Goal: Transaction & Acquisition: Purchase product/service

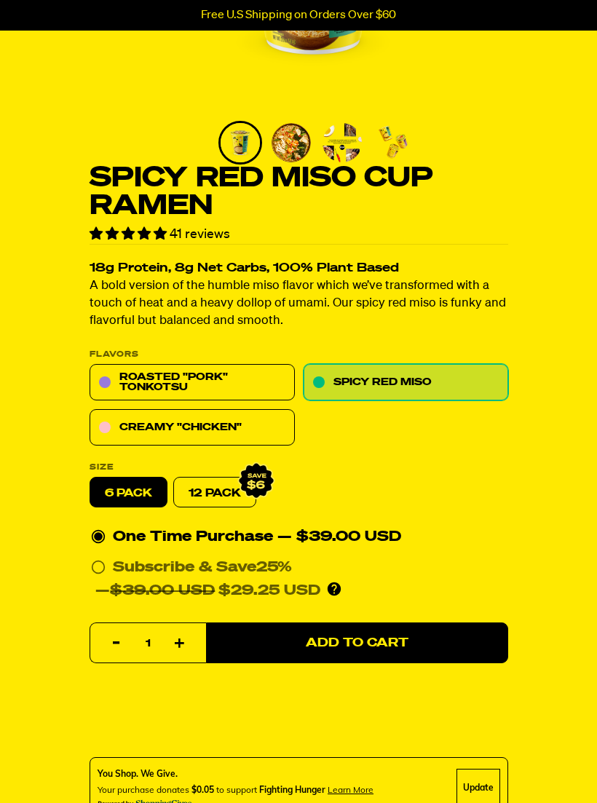
scroll to position [273, 0]
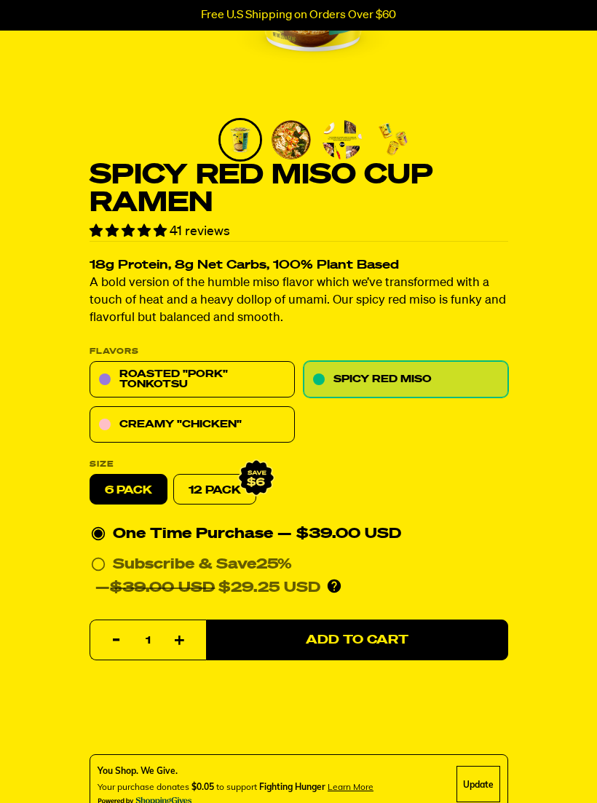
click at [199, 374] on link "Roasted "Pork" Tonkotsu" at bounding box center [192, 380] width 205 height 36
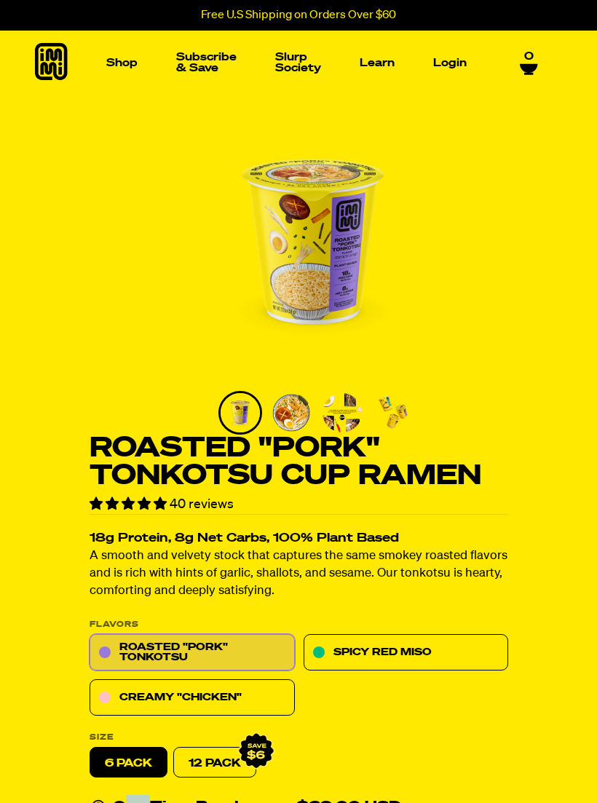
click at [476, 471] on h1 "Roasted "Pork" Tonkotsu Cup Ramen" at bounding box center [299, 462] width 419 height 55
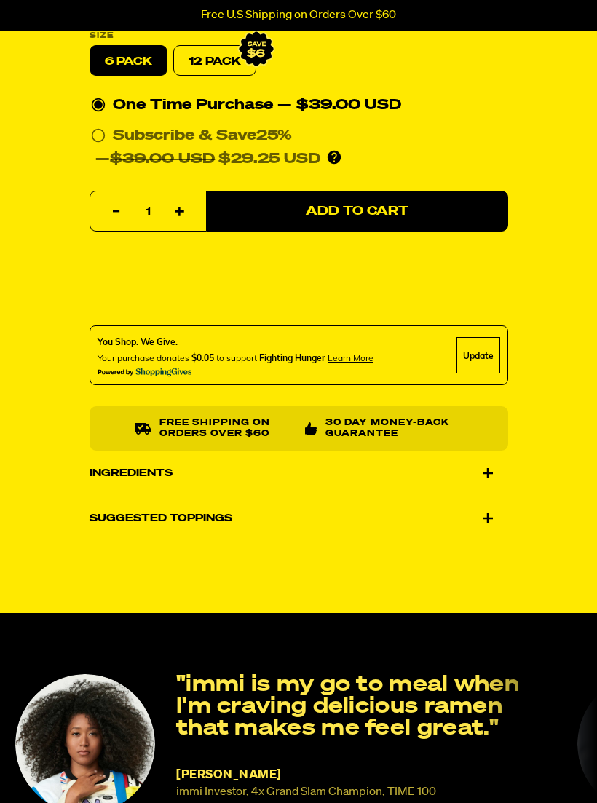
scroll to position [726, 0]
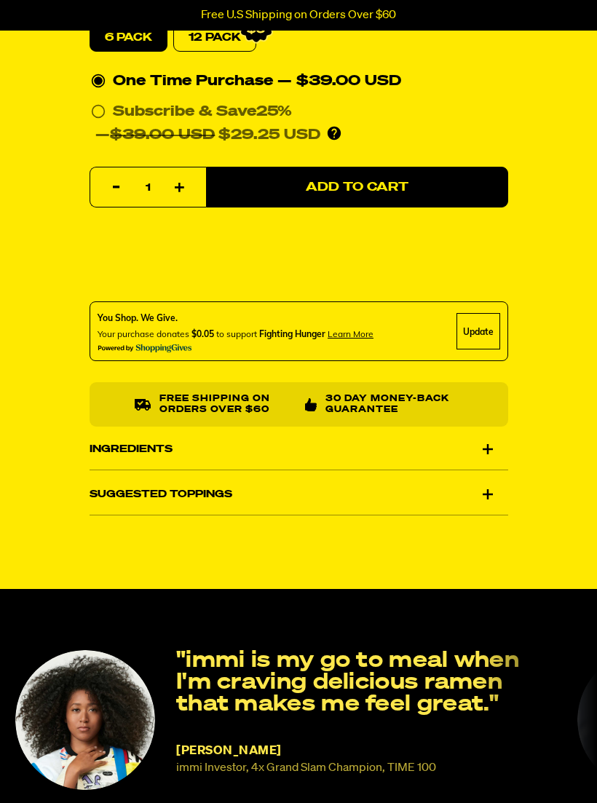
click at [493, 452] on div "Ingredients" at bounding box center [299, 449] width 419 height 41
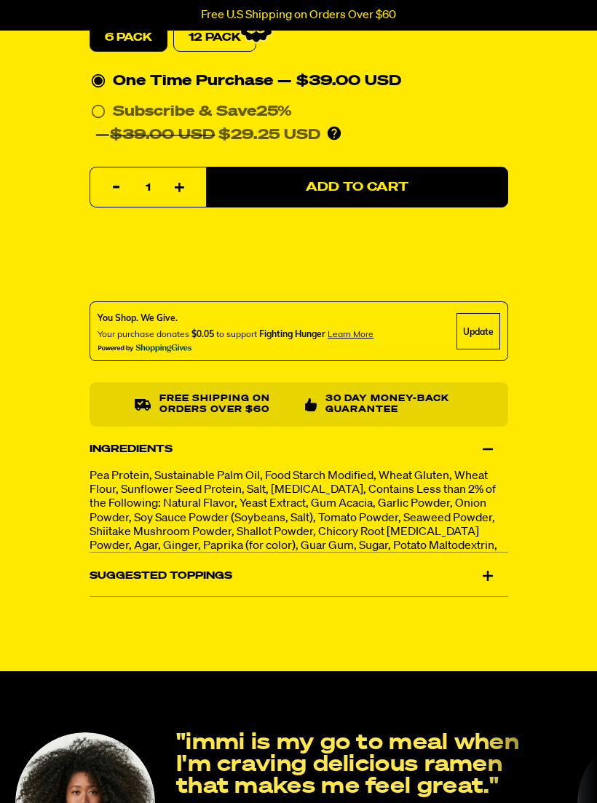
click at [489, 451] on div "Ingredients" at bounding box center [299, 449] width 419 height 41
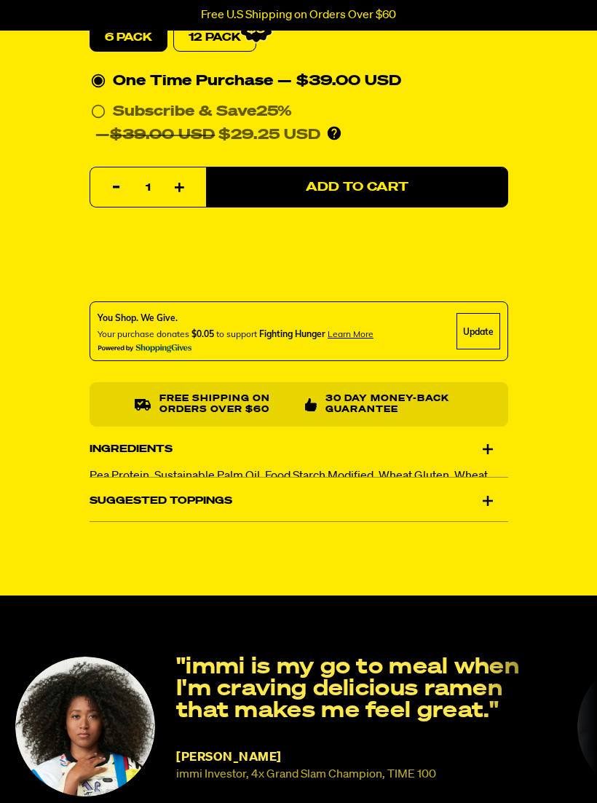
click at [484, 453] on div "Ingredients" at bounding box center [299, 449] width 419 height 41
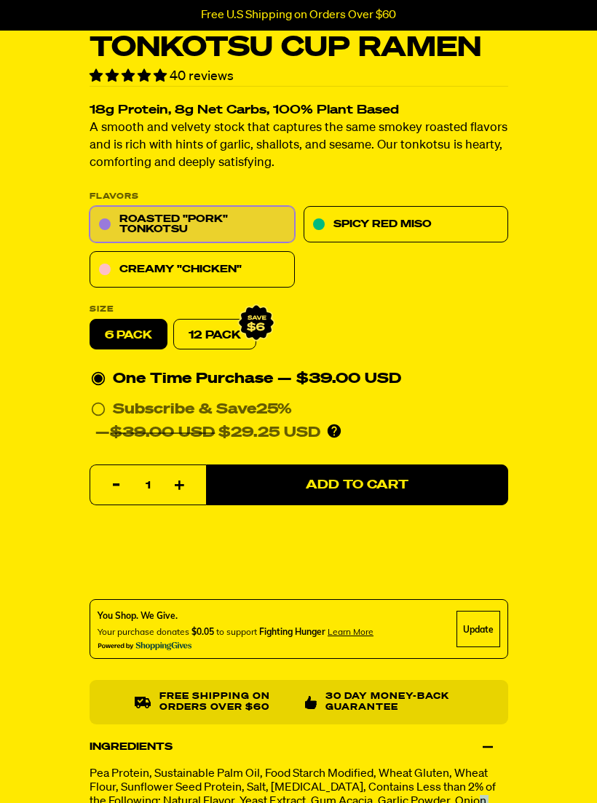
scroll to position [428, 0]
click at [94, 218] on link "Roasted "Pork" Tonkotsu" at bounding box center [192, 225] width 205 height 36
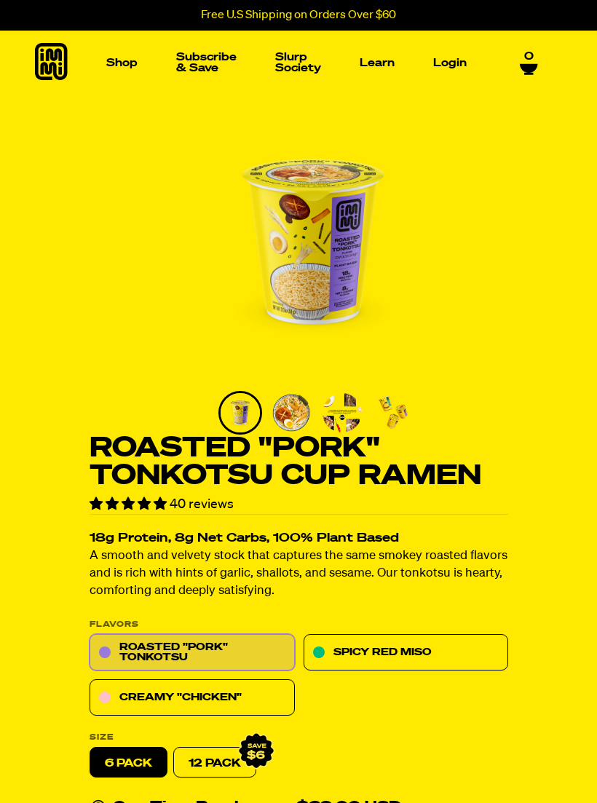
click at [401, 658] on link "Spicy Red Miso" at bounding box center [405, 653] width 205 height 36
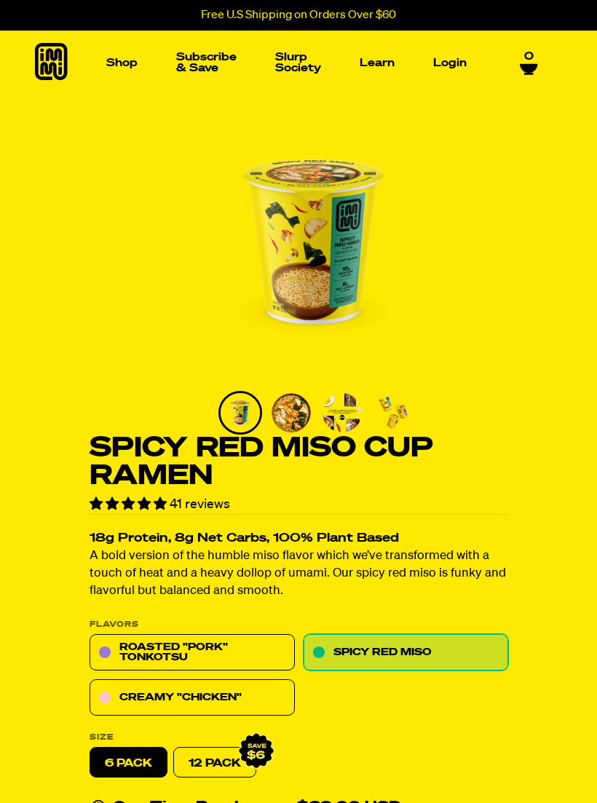
click at [118, 650] on link "Roasted "Pork" Tonkotsu" at bounding box center [192, 653] width 205 height 36
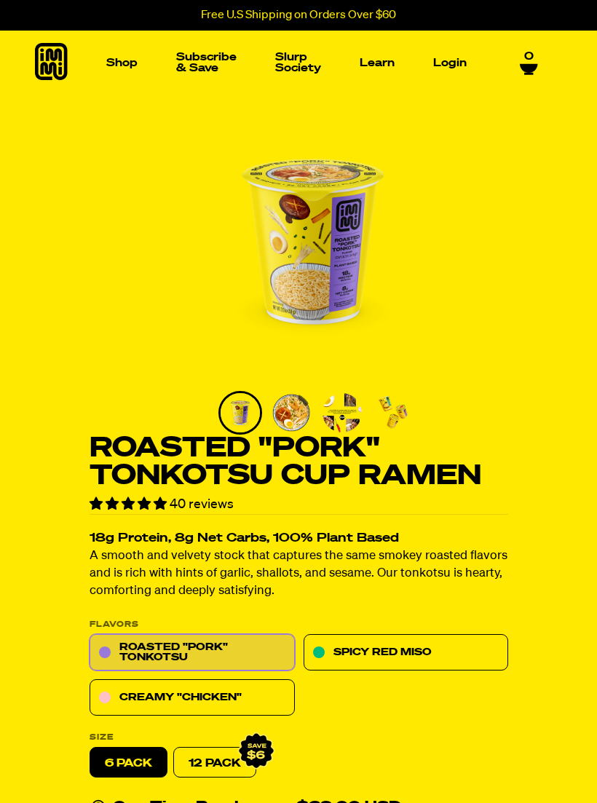
click at [409, 650] on link "Spicy Red Miso" at bounding box center [405, 653] width 205 height 36
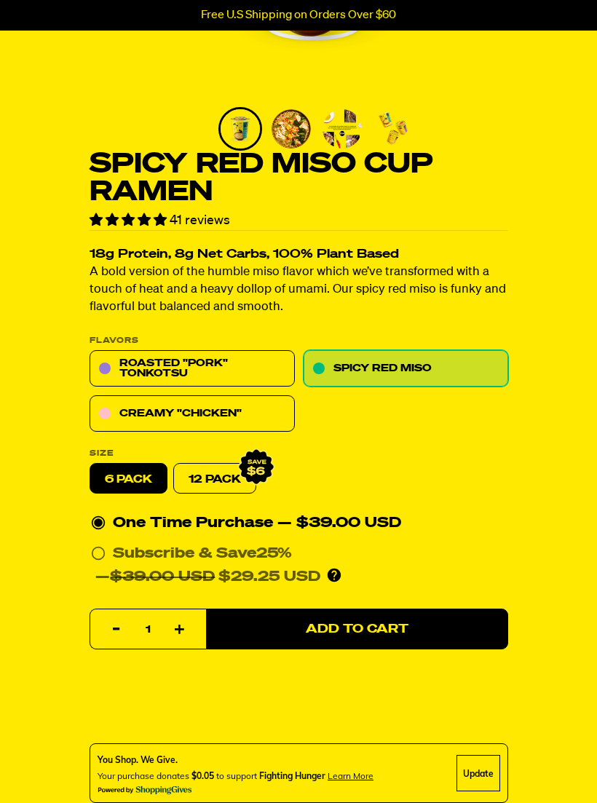
scroll to position [286, 0]
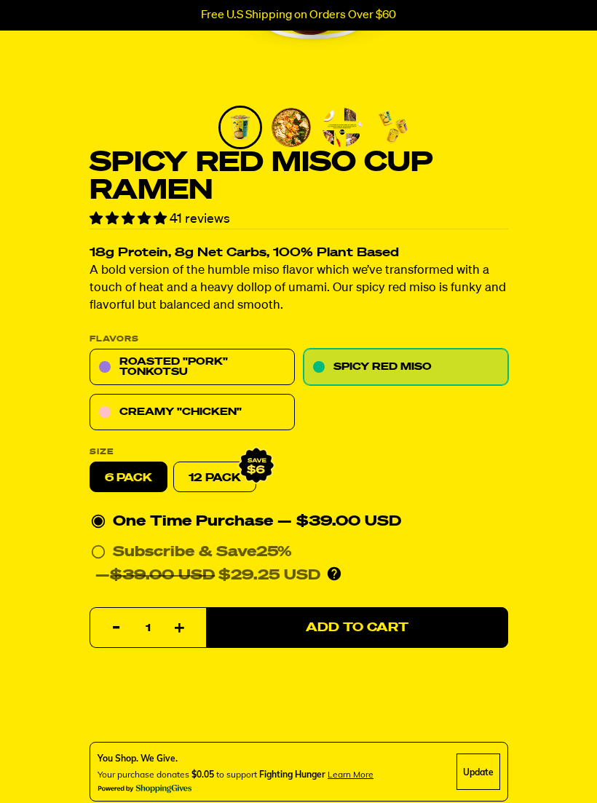
click at [206, 414] on link "Creamy "Chicken"" at bounding box center [192, 413] width 205 height 36
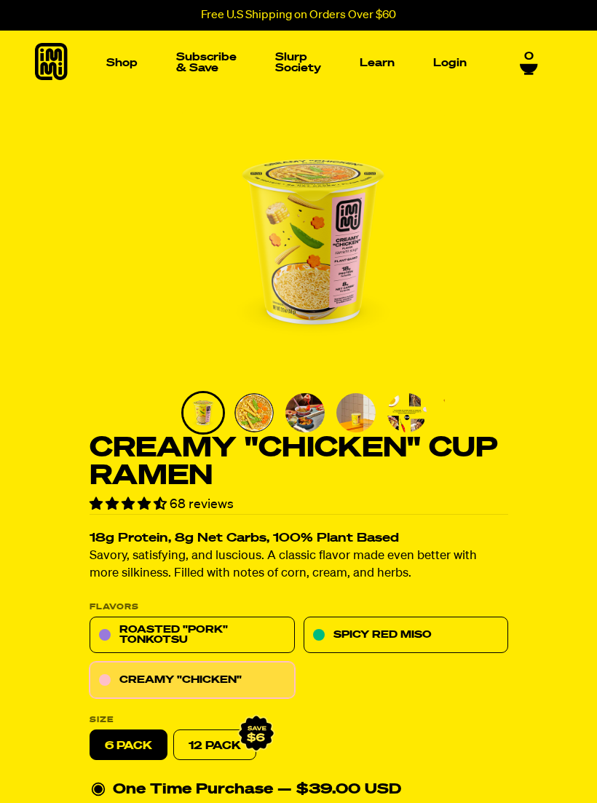
click at [422, 632] on link "Spicy Red Miso" at bounding box center [405, 636] width 205 height 36
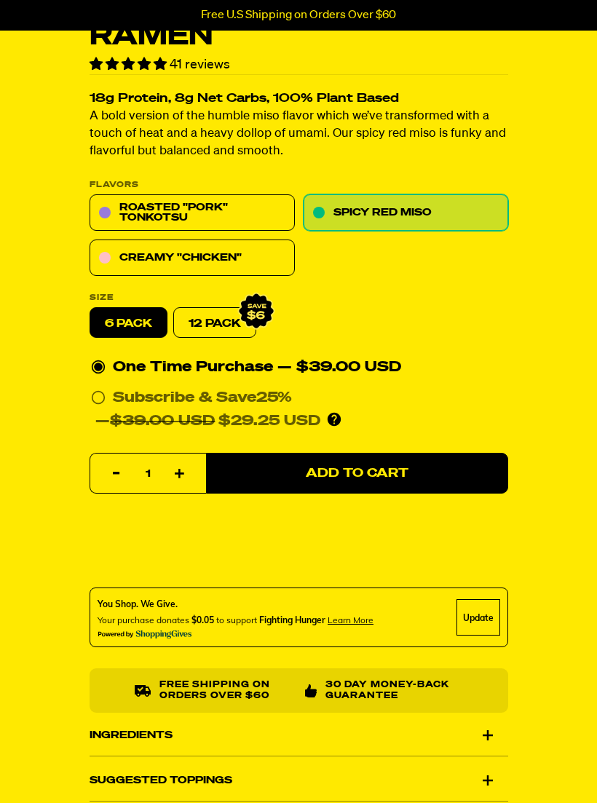
scroll to position [440, 0]
click at [237, 322] on link "12 Pack" at bounding box center [214, 323] width 83 height 31
radio input "false"
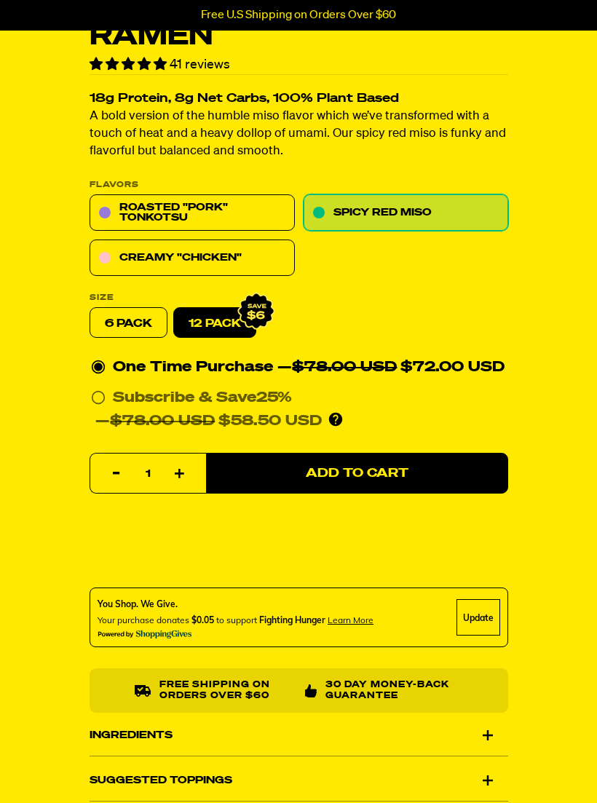
click at [396, 480] on span "Add to Cart" at bounding box center [357, 474] width 103 height 12
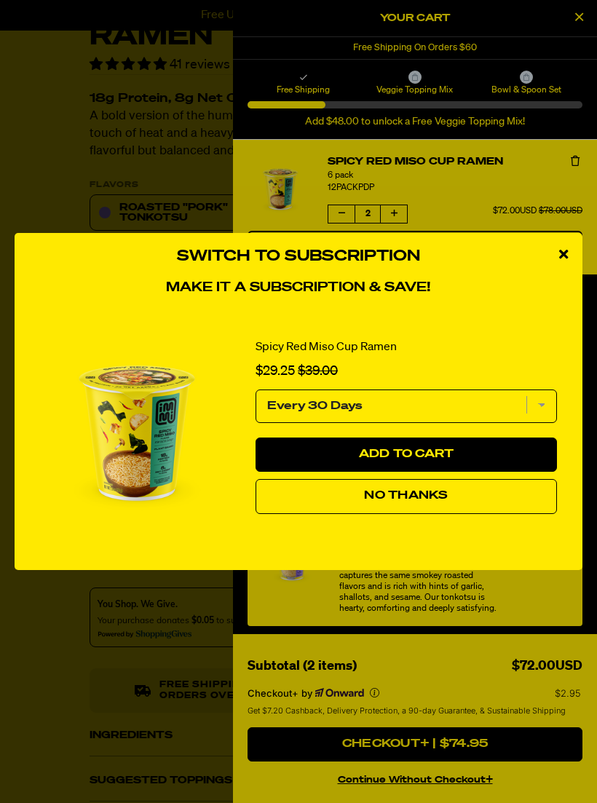
click at [436, 502] on span "No Thanks" at bounding box center [406, 496] width 84 height 12
